Goal: Information Seeking & Learning: Learn about a topic

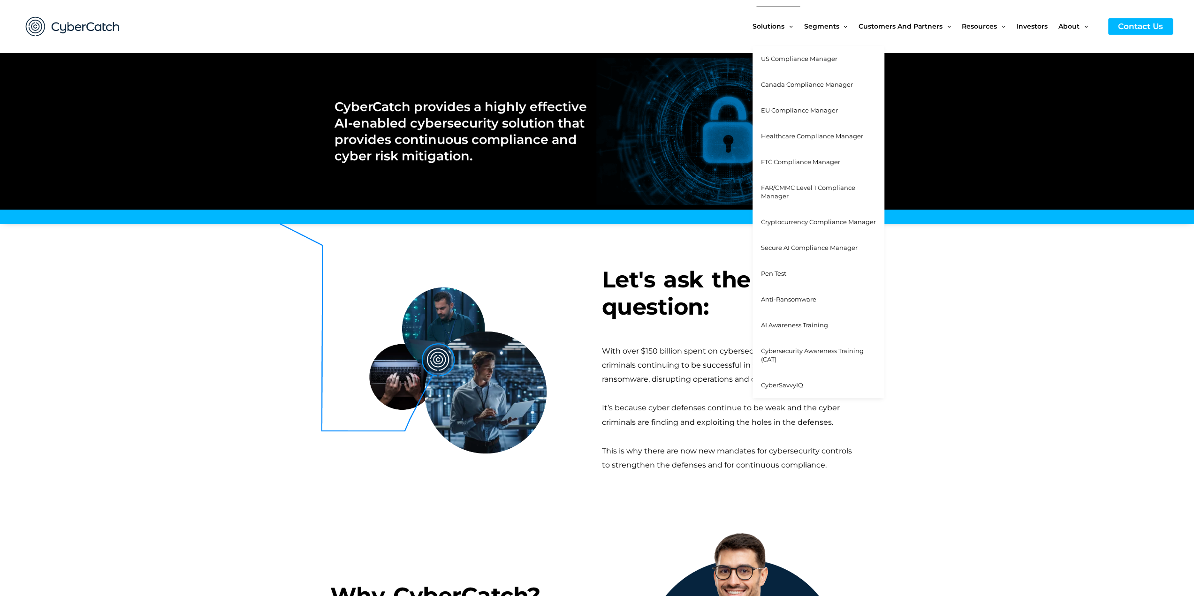
click at [790, 325] on span "AI Awareness Training" at bounding box center [794, 325] width 67 height 8
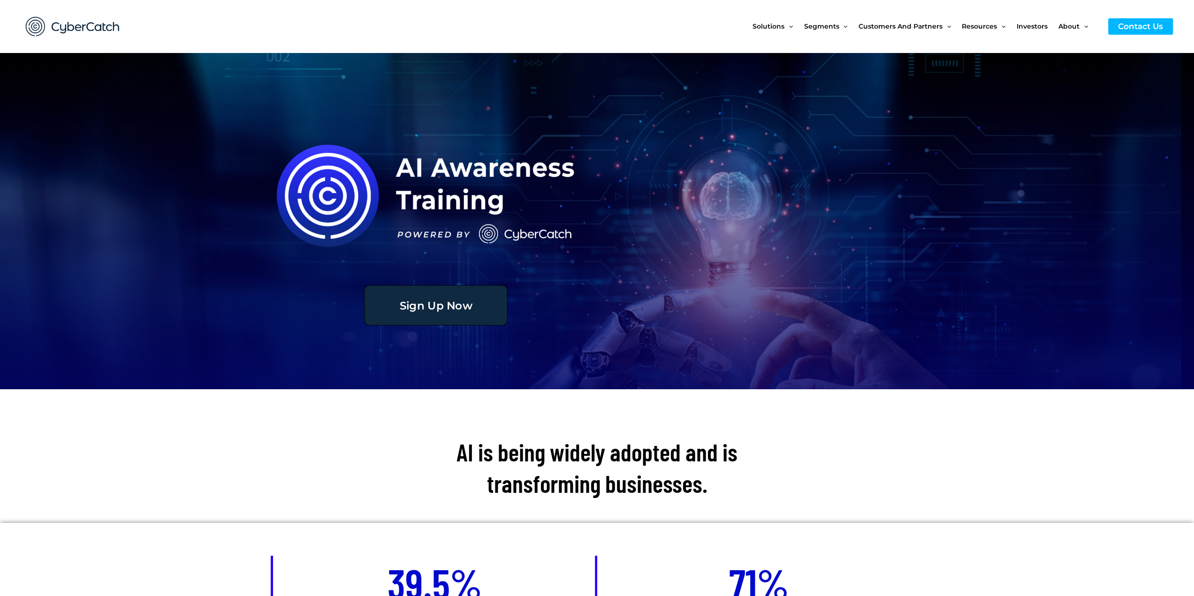
click at [465, 314] on link "Sign Up Now" at bounding box center [436, 305] width 144 height 40
click at [1136, 25] on div "Contact Us" at bounding box center [1140, 26] width 65 height 16
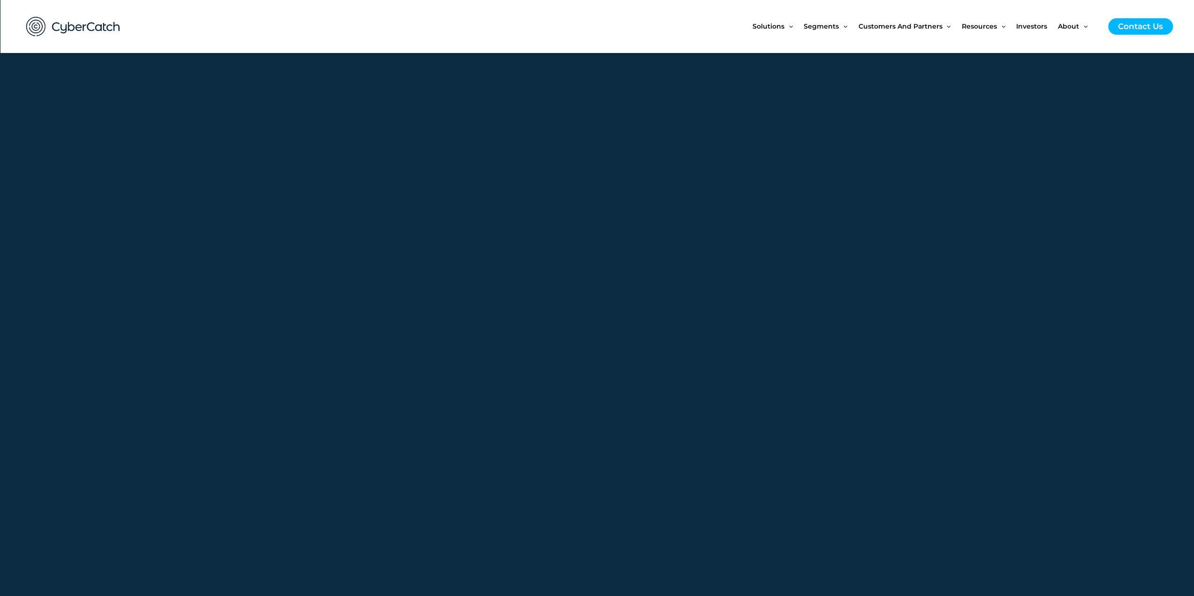
scroll to position [375, 0]
